Goal: Information Seeking & Learning: Learn about a topic

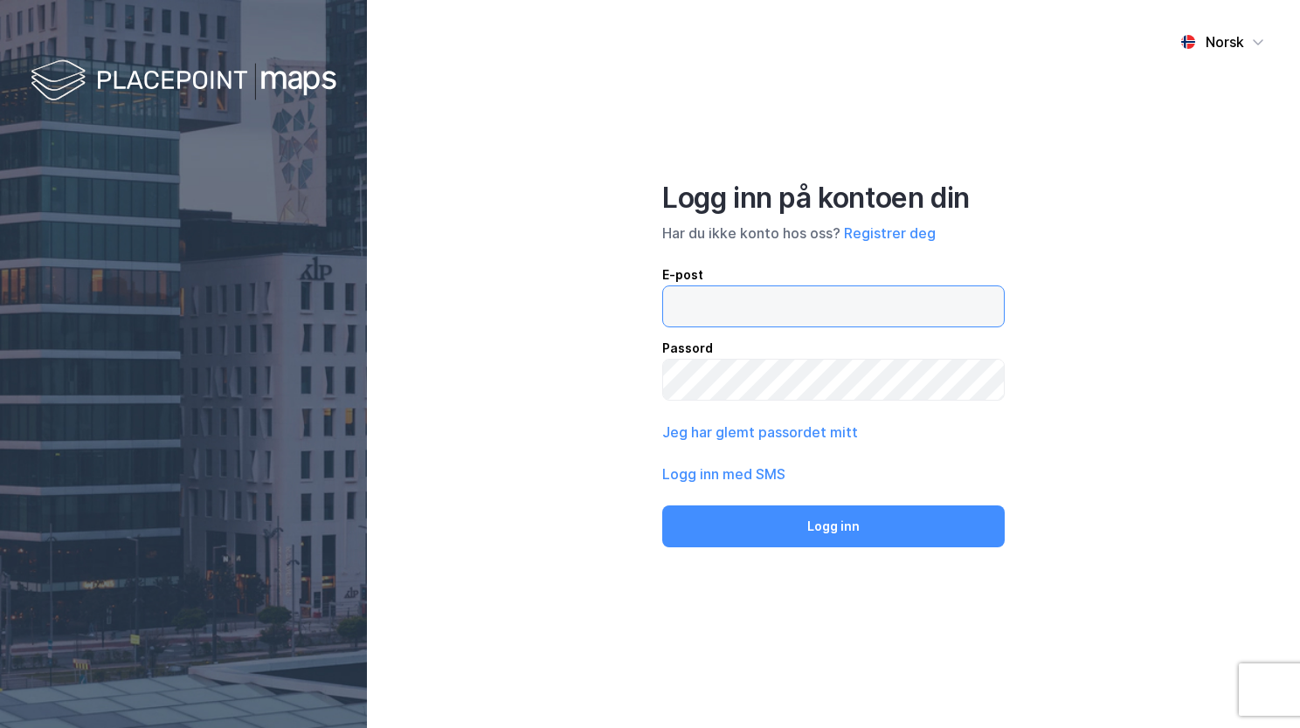
click at [688, 316] on input "email" at bounding box center [833, 307] width 341 height 40
type input "[EMAIL_ADDRESS][PERSON_NAME][PERSON_NAME][DOMAIN_NAME]"
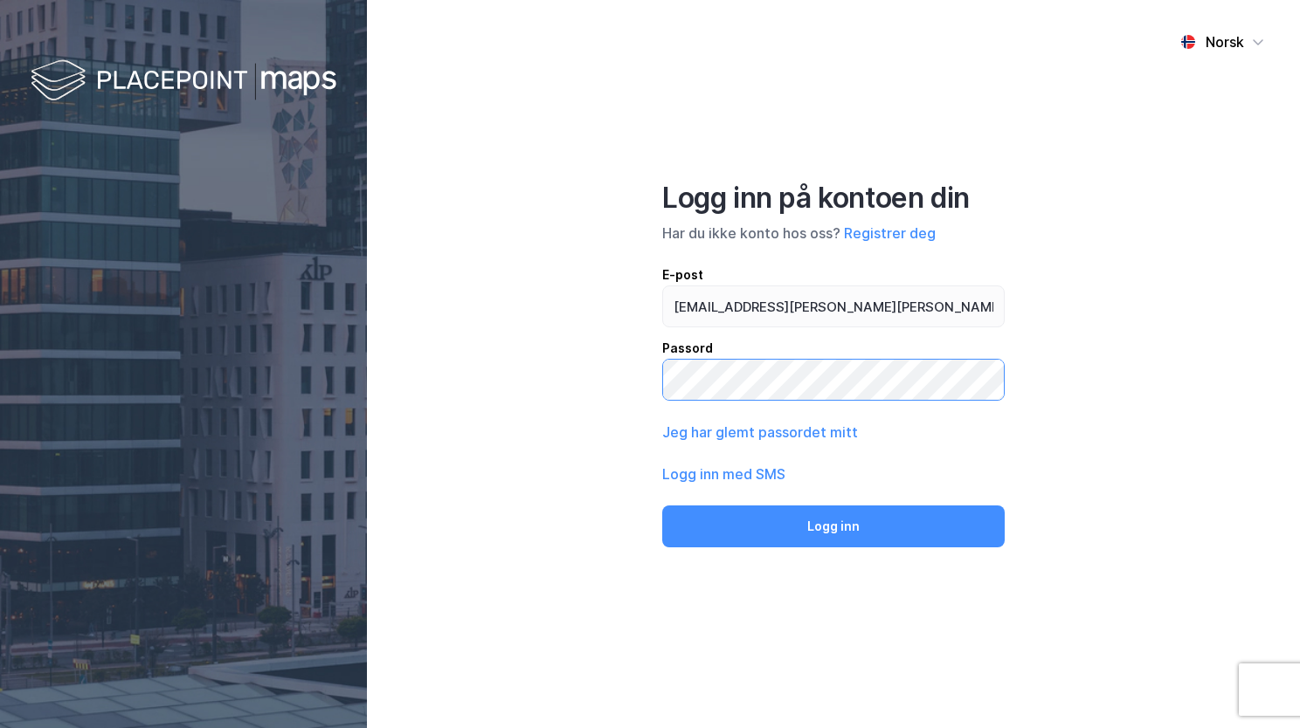
click at [662, 506] on button "Logg inn" at bounding box center [833, 527] width 342 height 42
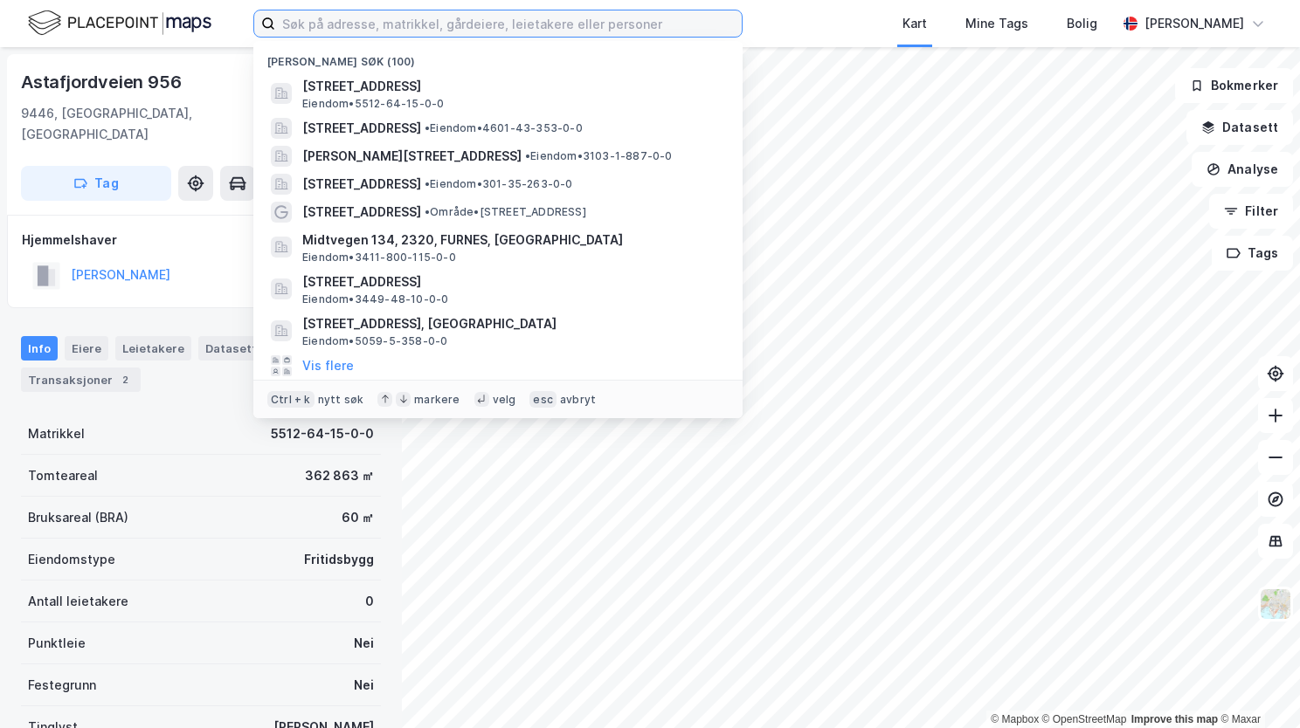
click at [501, 21] on input at bounding box center [508, 23] width 466 height 26
paste input "Fjælstadgrenda 5, 2022 [GEOGRAPHIC_DATA]"
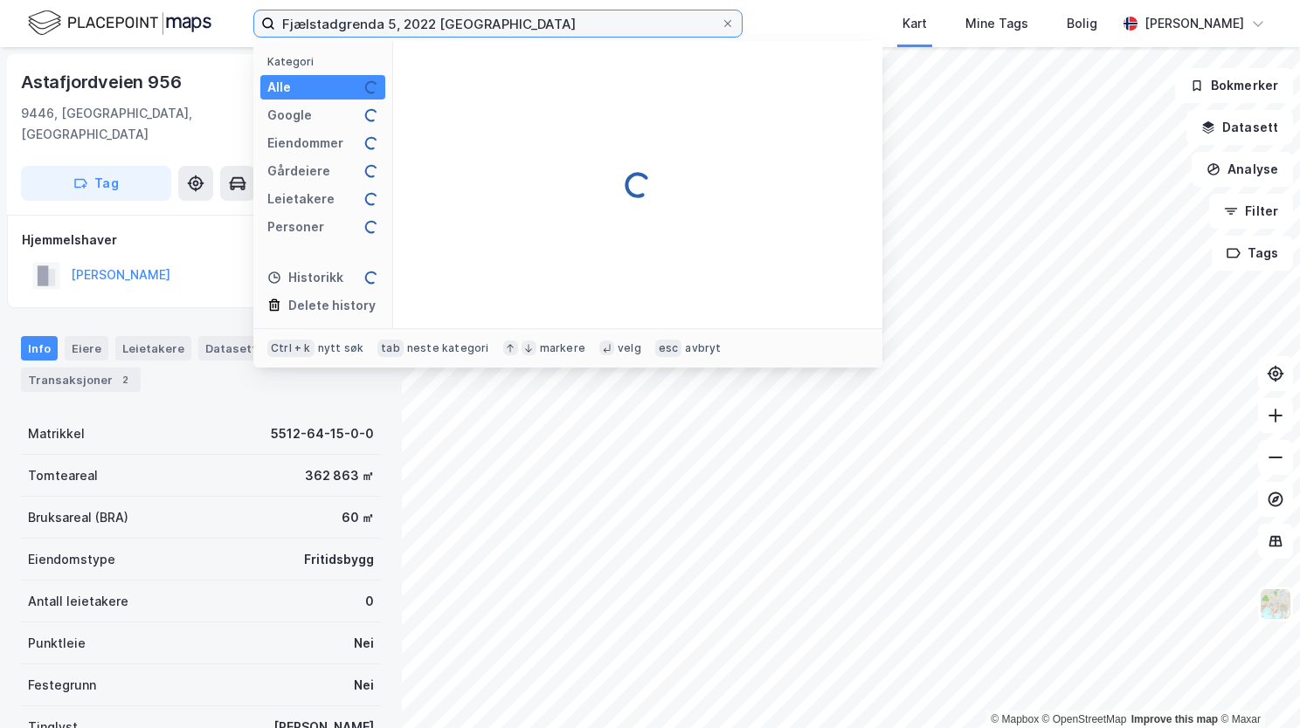
type input "Fjælstadgrenda 5, 2022 [GEOGRAPHIC_DATA]"
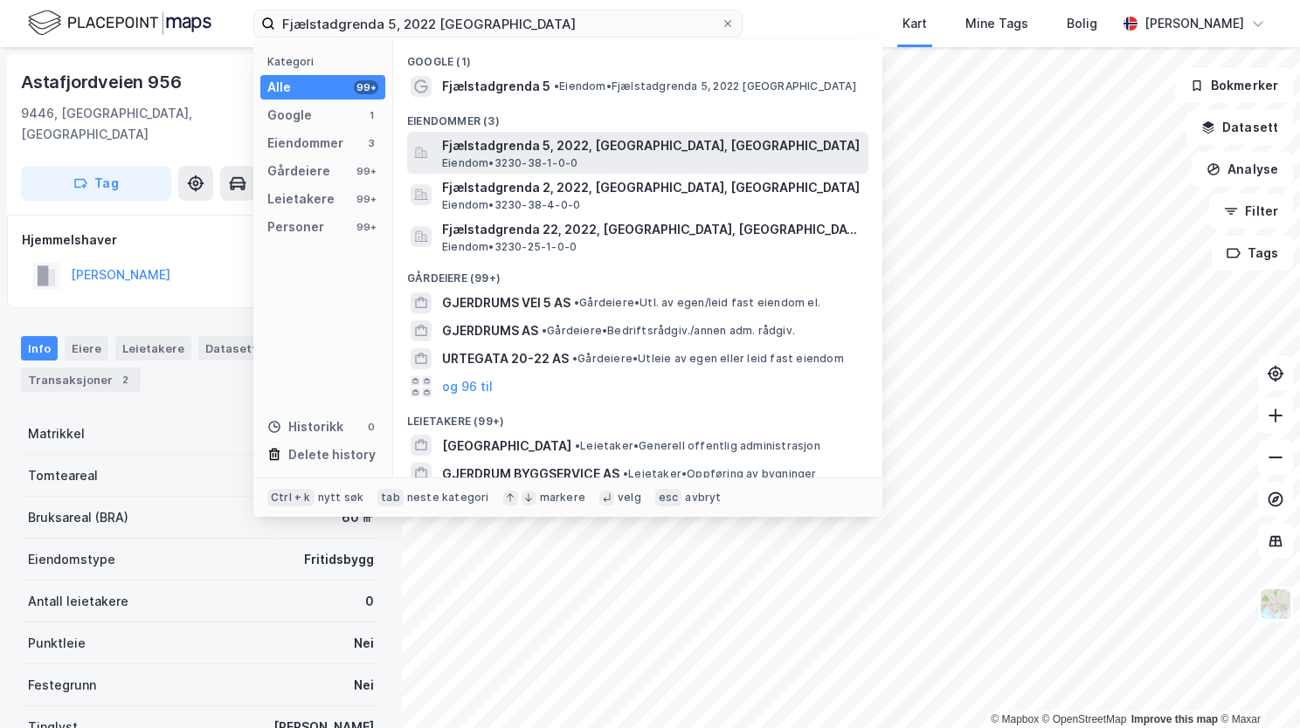
click at [694, 149] on span "Fjælstadgrenda 5, 2022, [GEOGRAPHIC_DATA], [GEOGRAPHIC_DATA]" at bounding box center [651, 145] width 419 height 21
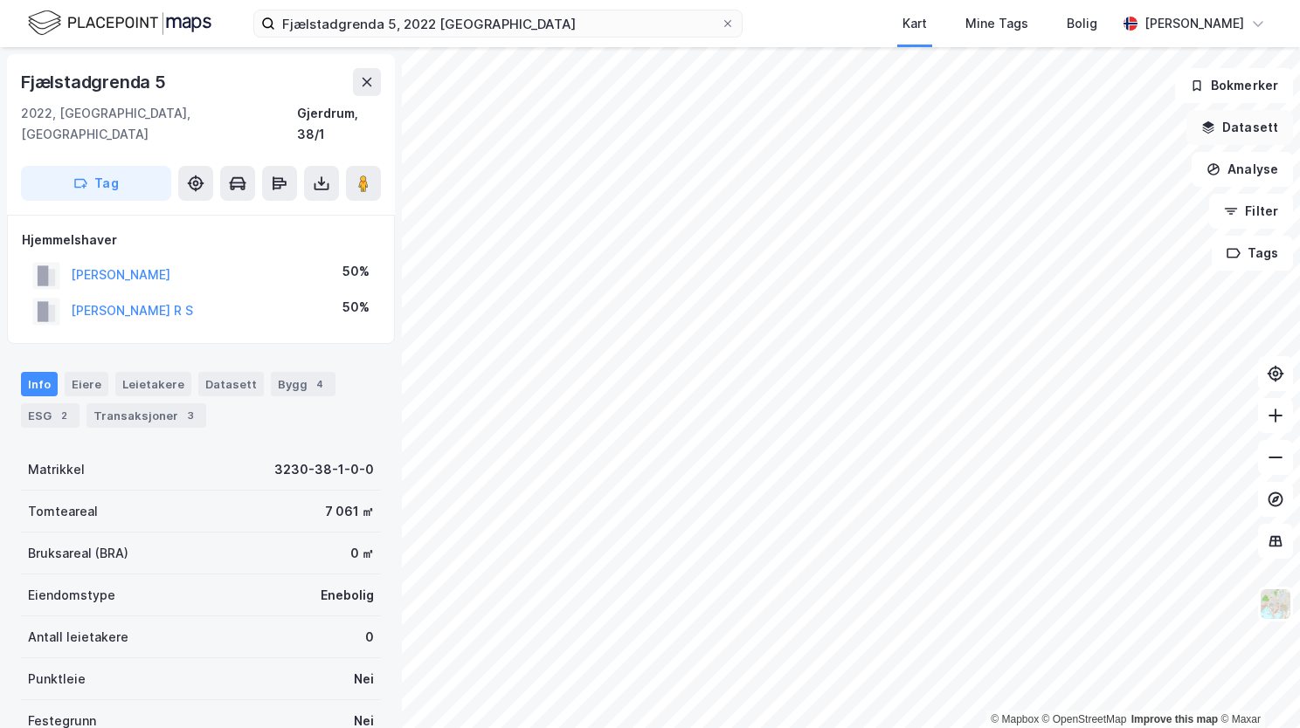
click at [1215, 134] on icon "button" at bounding box center [1208, 128] width 14 height 14
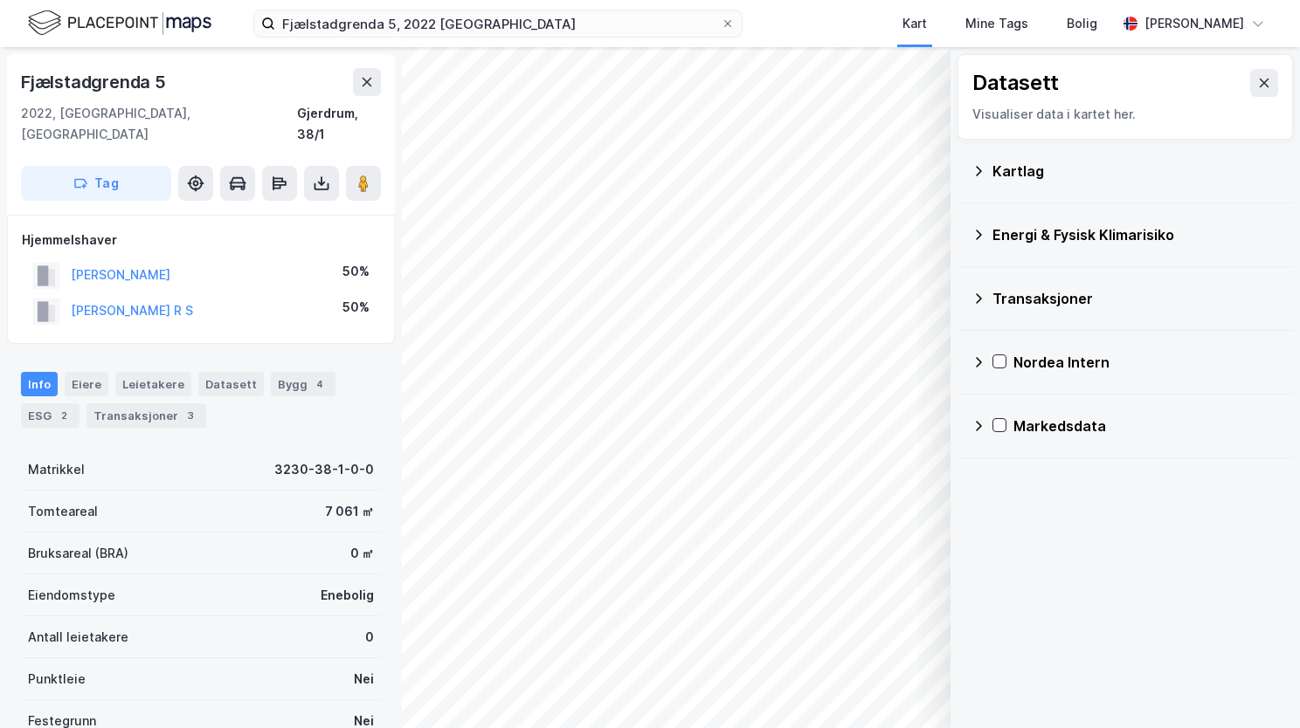
click at [982, 166] on icon at bounding box center [978, 171] width 14 height 14
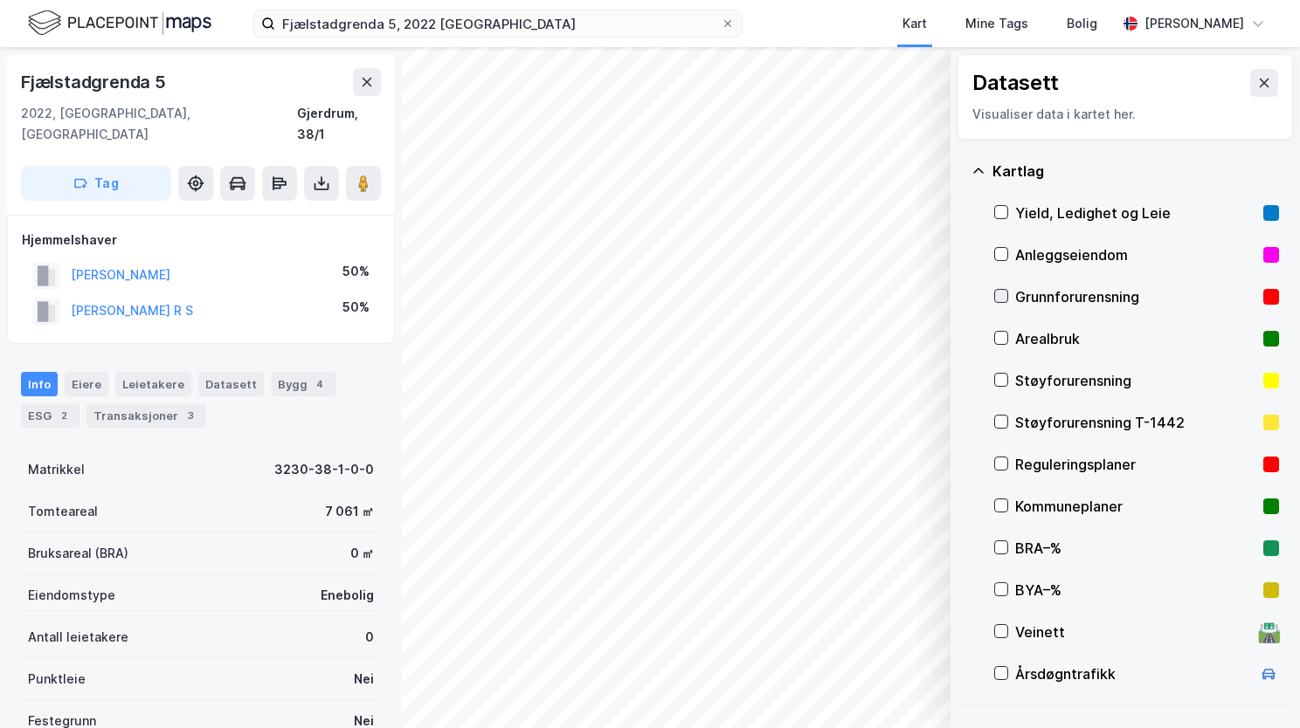
click at [1001, 298] on icon at bounding box center [1001, 296] width 12 height 12
click at [978, 168] on icon at bounding box center [978, 170] width 10 height 5
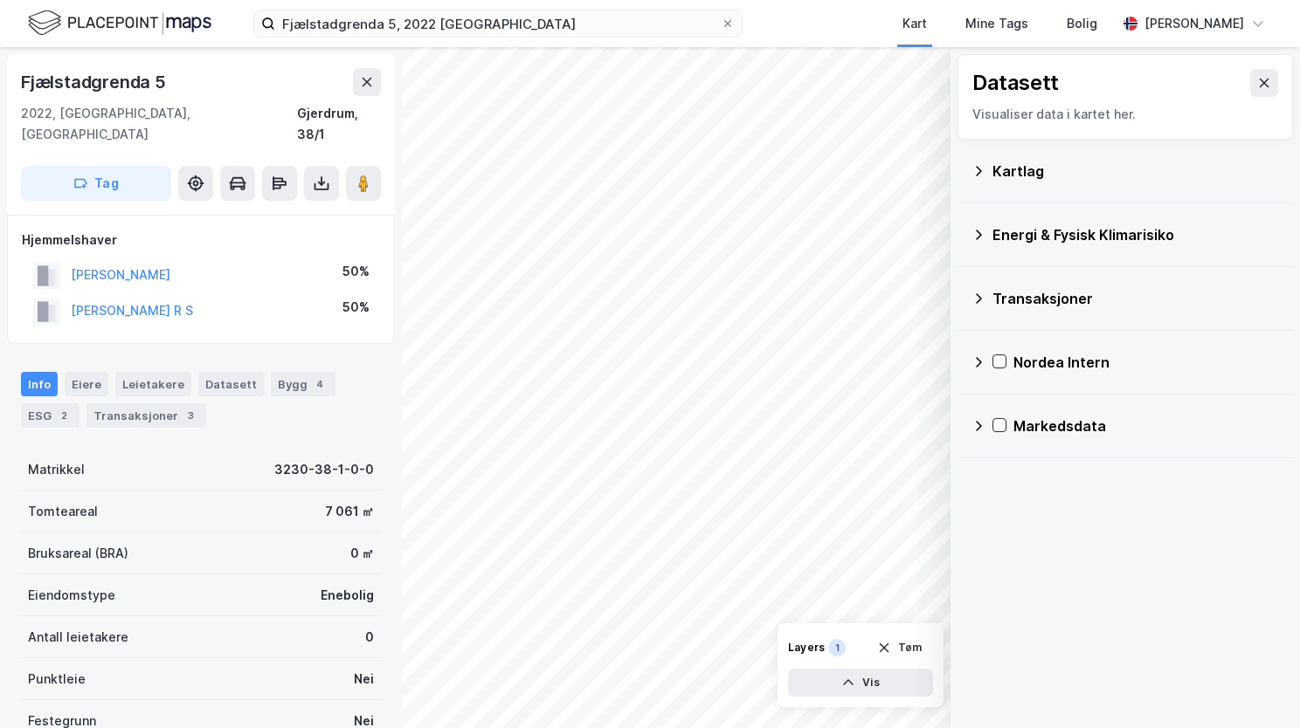
click at [978, 239] on icon at bounding box center [978, 235] width 14 height 14
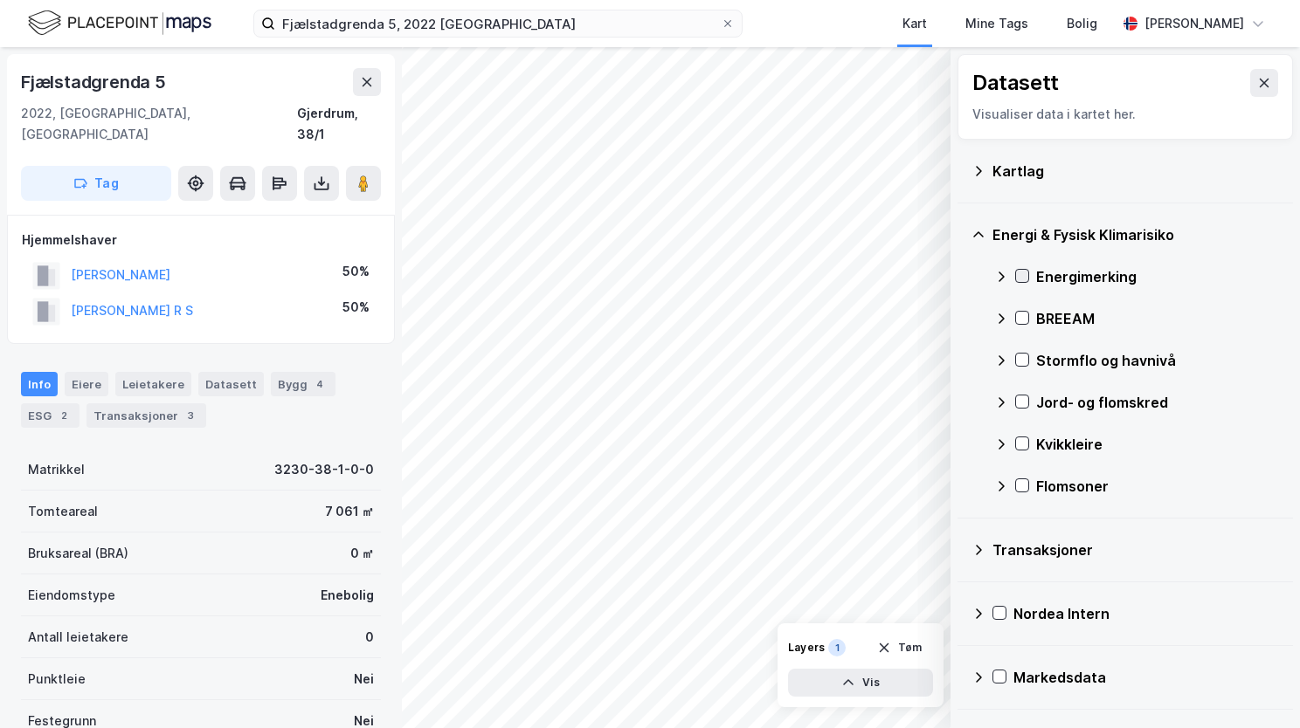
click at [1019, 279] on icon at bounding box center [1022, 276] width 12 height 12
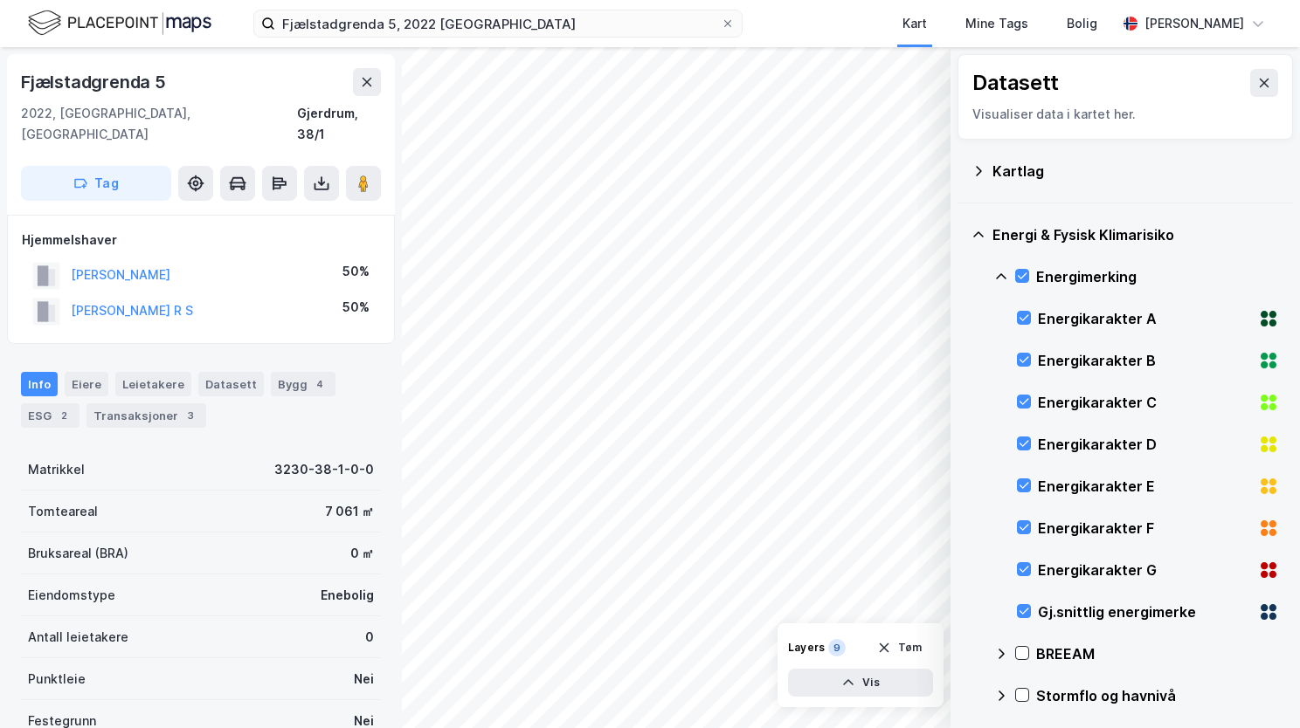
click at [1002, 274] on icon at bounding box center [1001, 276] width 10 height 6
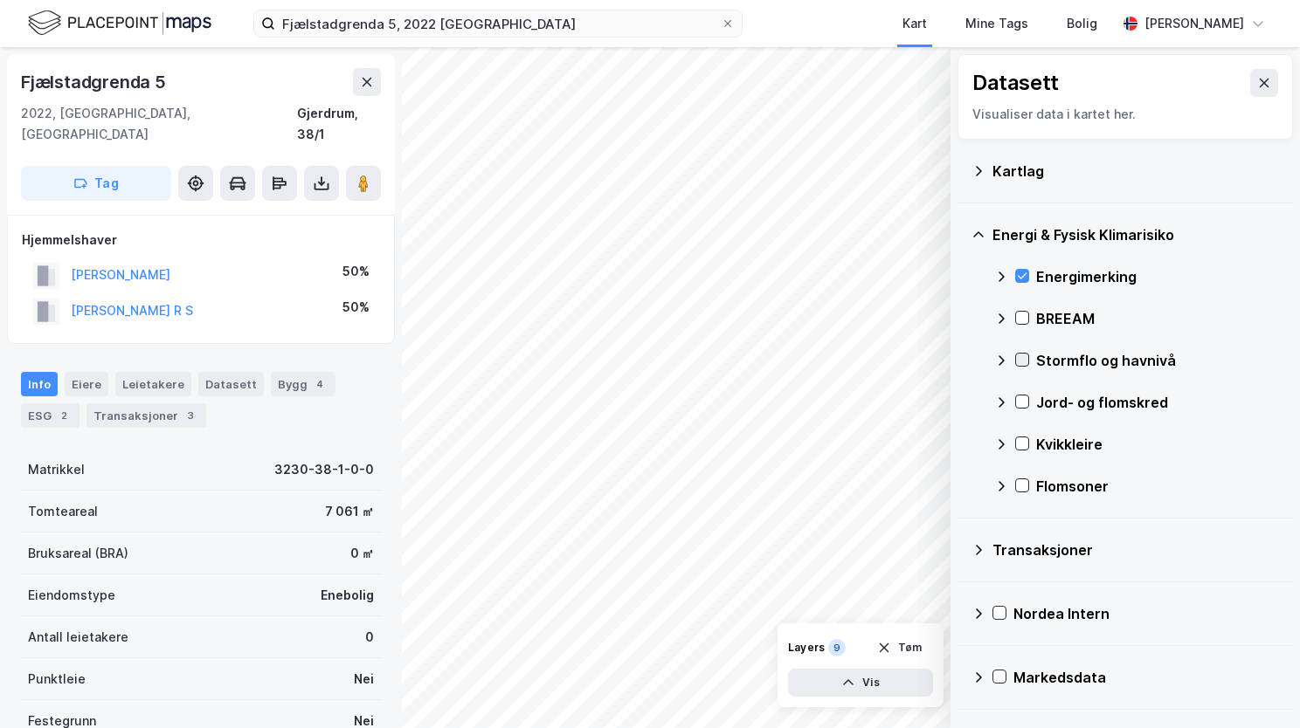
click at [1025, 359] on icon at bounding box center [1022, 360] width 12 height 12
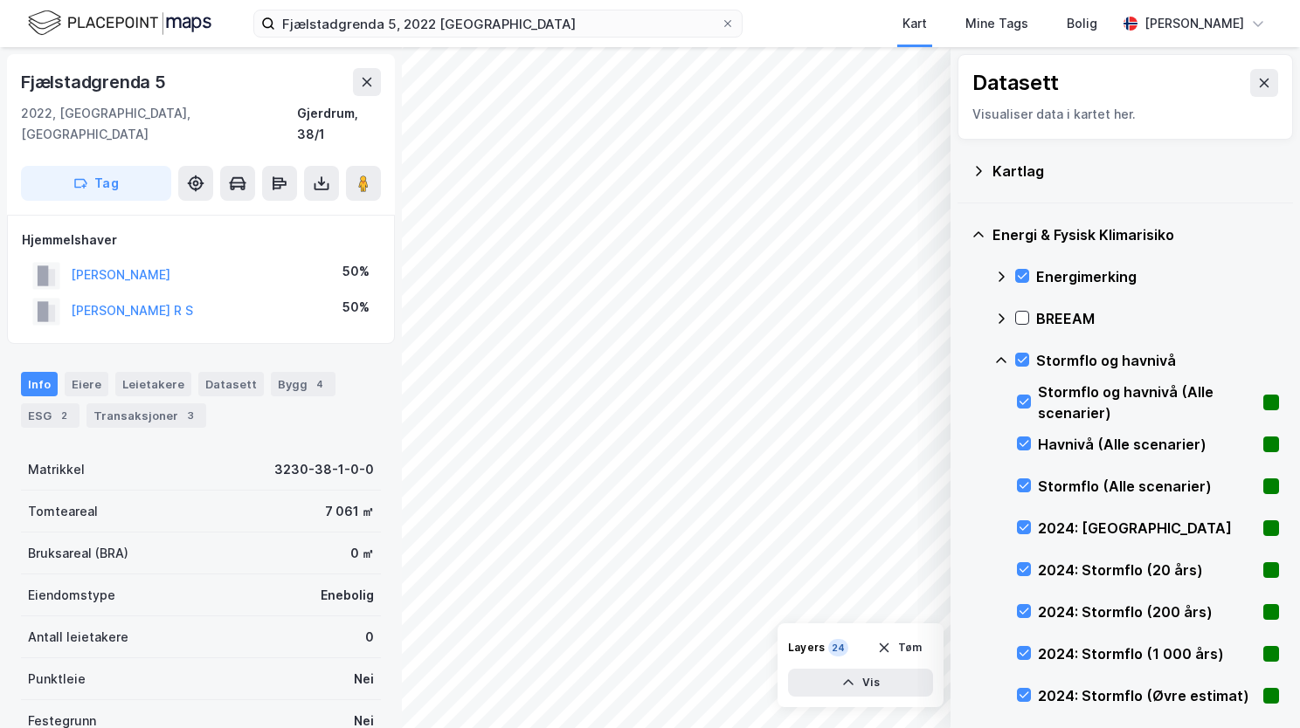
click at [999, 357] on icon at bounding box center [1001, 361] width 14 height 14
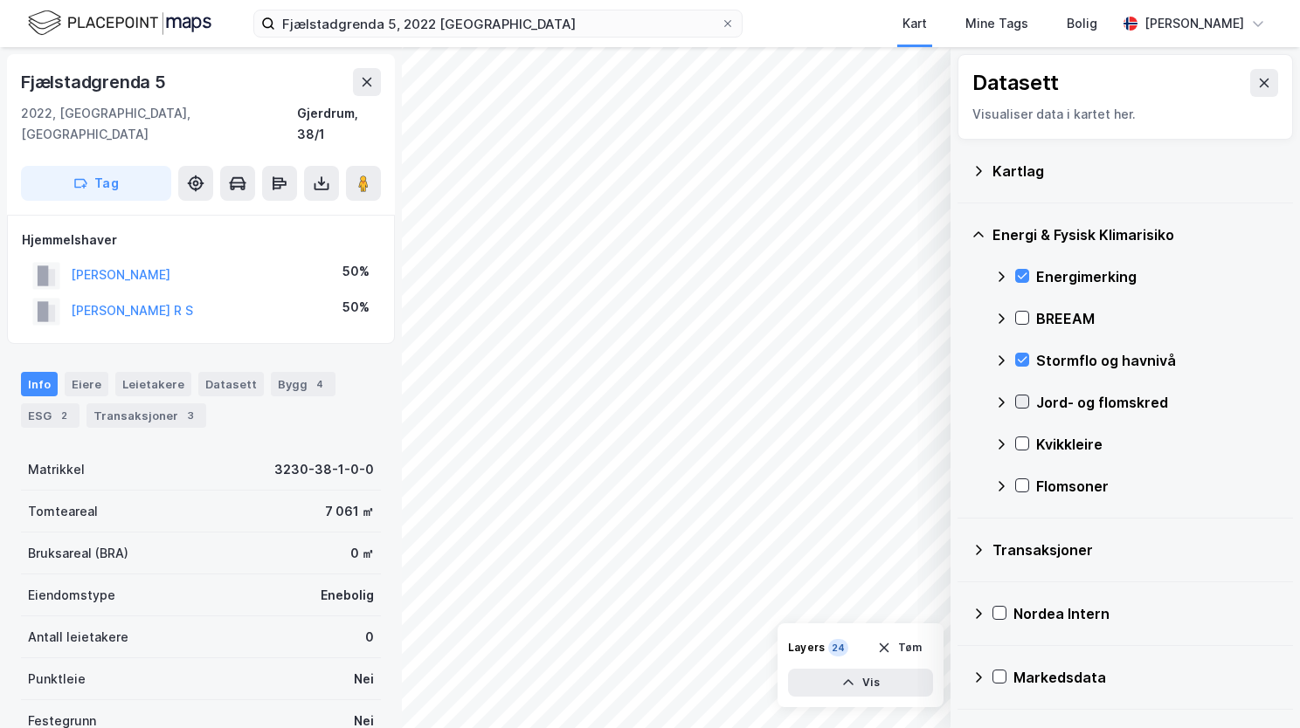
click at [1021, 403] on icon at bounding box center [1023, 402] width 10 height 6
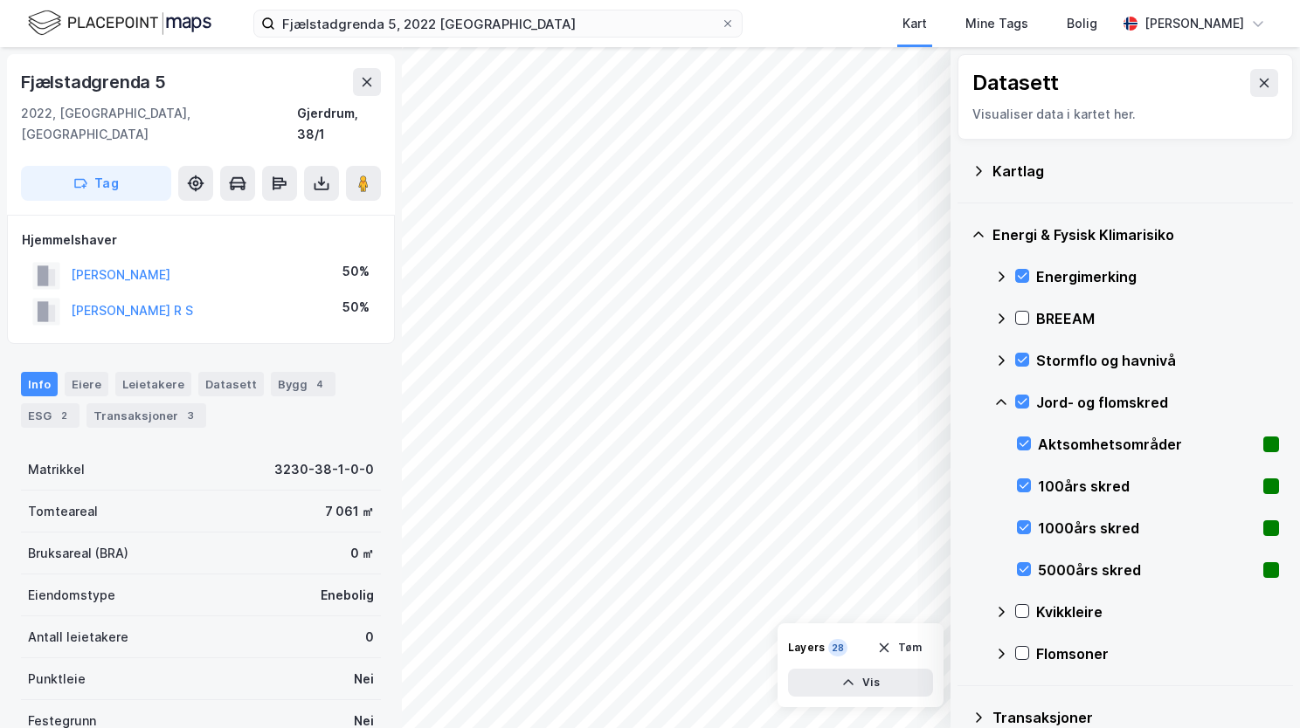
click at [998, 399] on icon at bounding box center [1001, 403] width 14 height 14
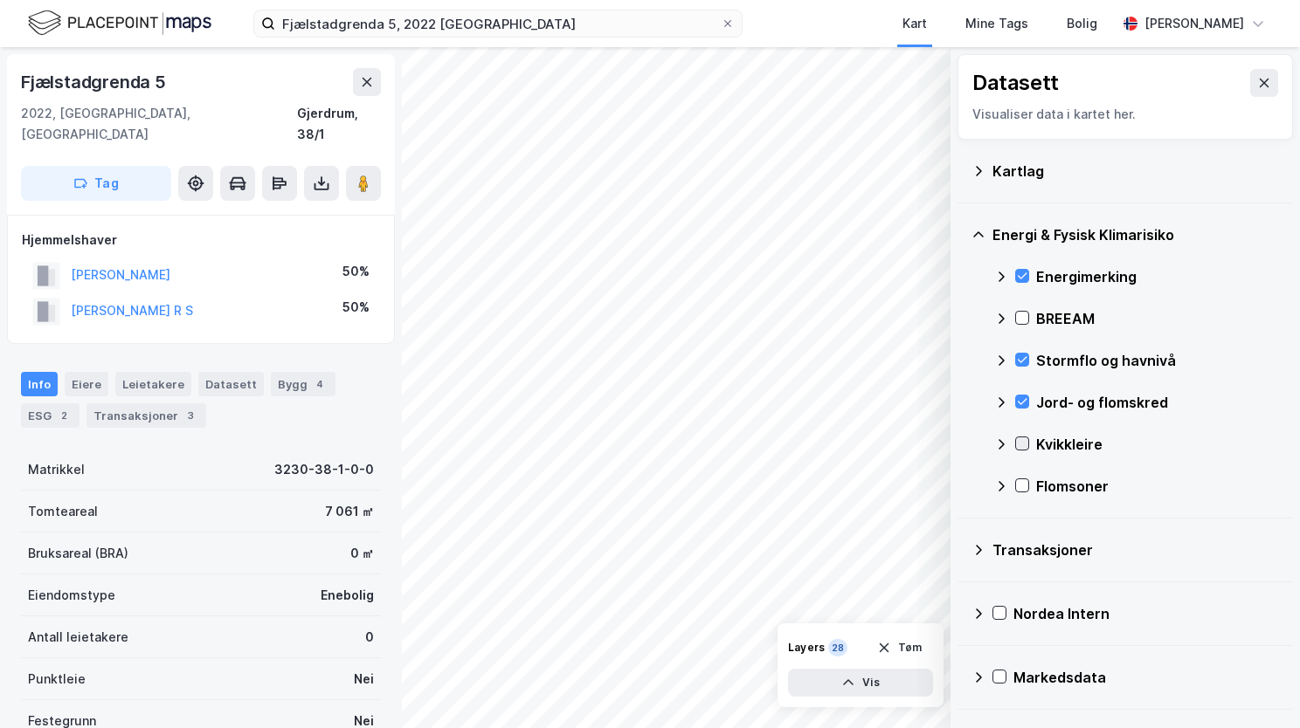
click at [1025, 444] on icon at bounding box center [1022, 444] width 12 height 12
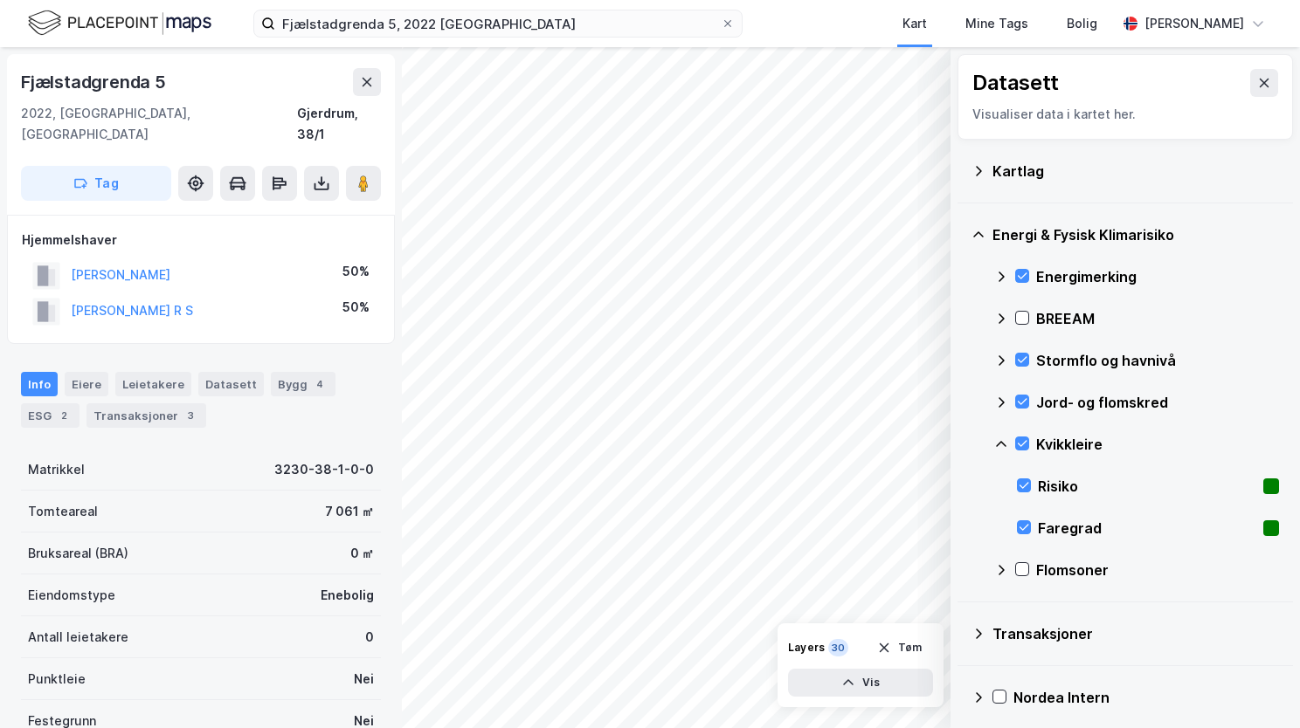
click at [1003, 441] on icon at bounding box center [1001, 445] width 14 height 14
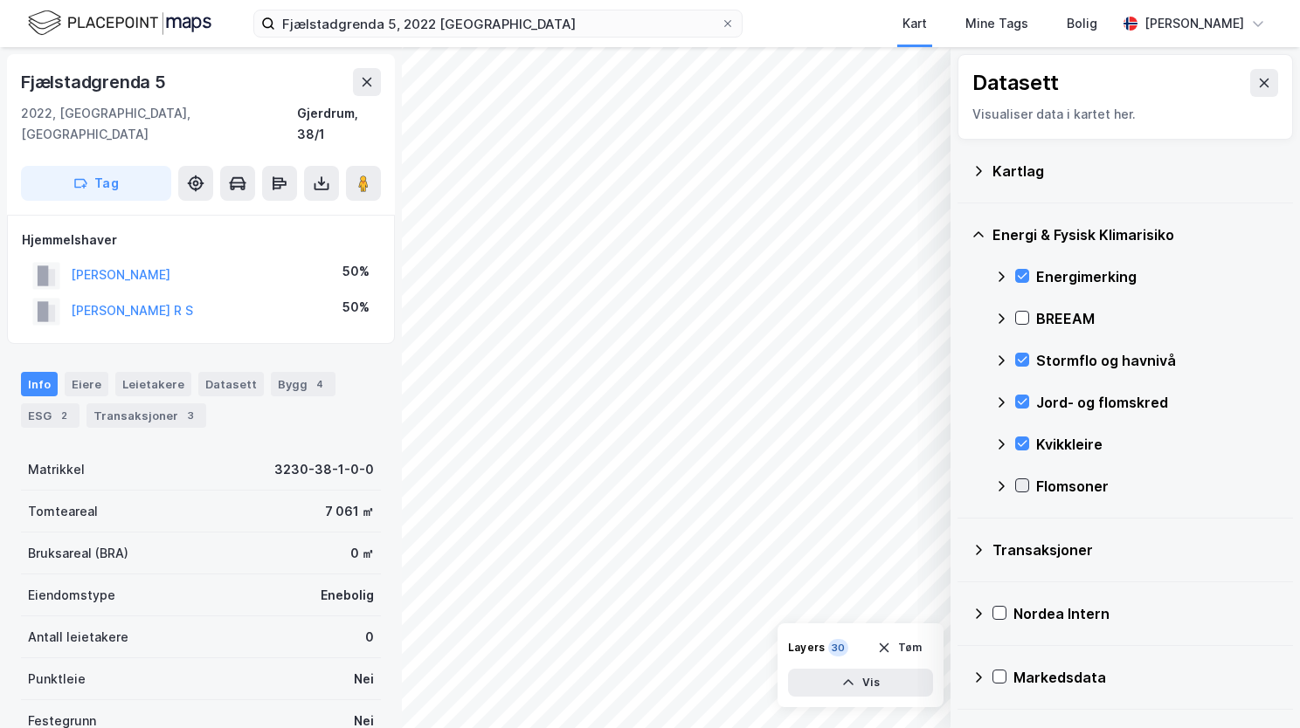
click at [1023, 479] on div at bounding box center [1022, 486] width 14 height 14
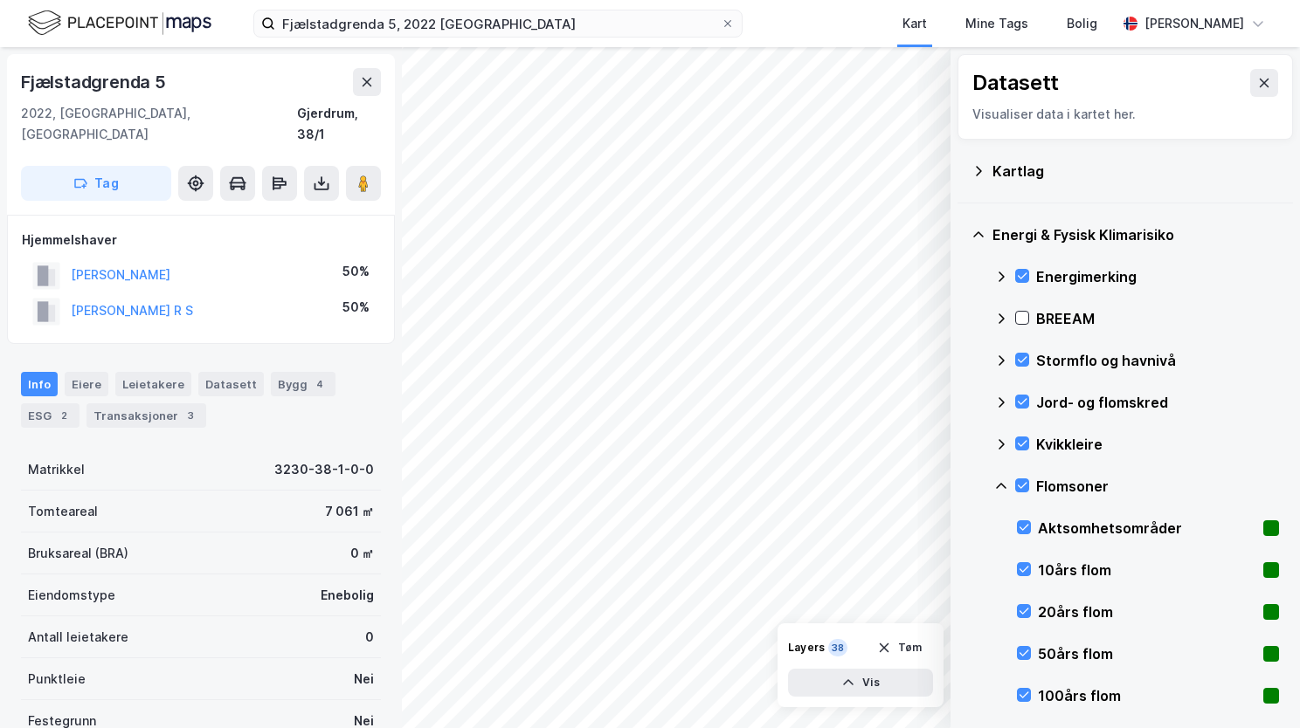
click at [1006, 481] on icon at bounding box center [1001, 487] width 14 height 14
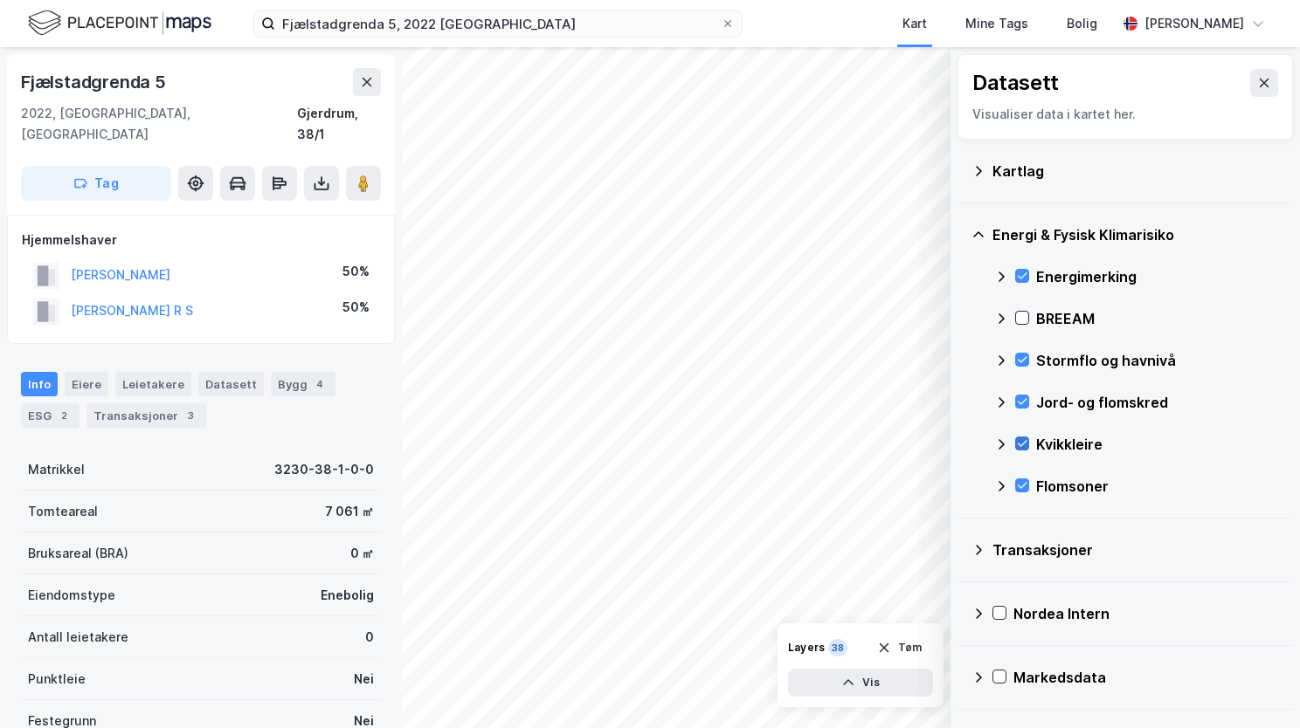
click at [1020, 445] on icon at bounding box center [1023, 444] width 10 height 6
click at [1005, 442] on icon at bounding box center [1001, 445] width 14 height 14
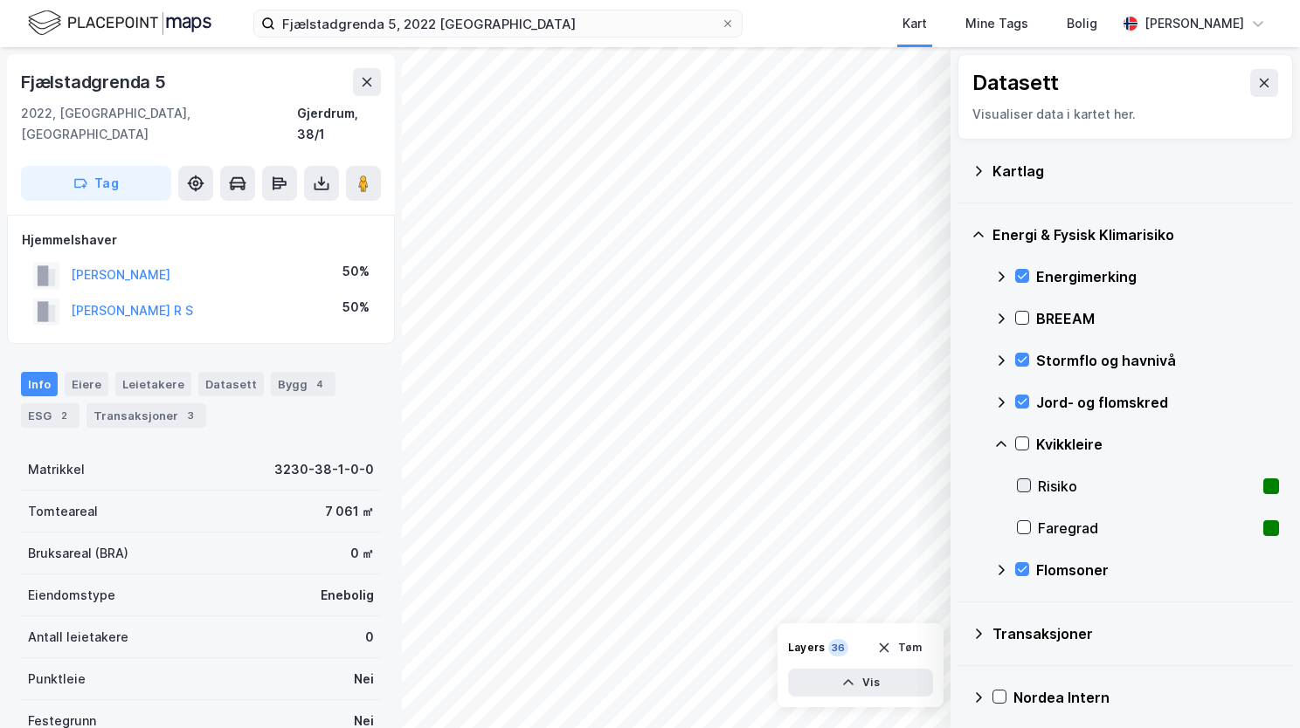
click at [1024, 480] on icon at bounding box center [1024, 486] width 12 height 12
click at [1022, 527] on icon at bounding box center [1024, 527] width 12 height 12
click at [999, 442] on icon at bounding box center [1001, 444] width 10 height 6
